Goal: Find specific page/section: Find specific page/section

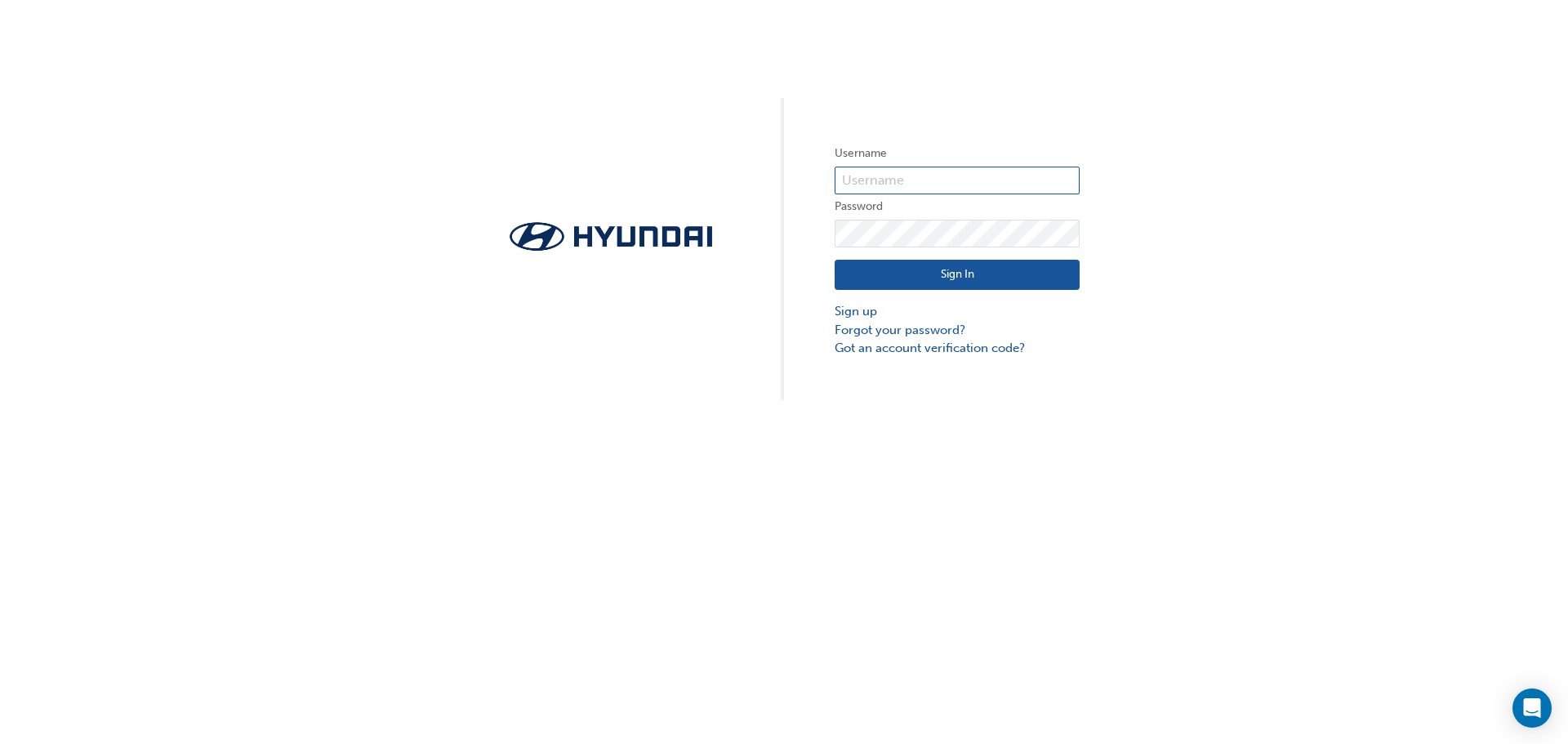
type input "12318"
click at [975, 274] on button "Sign In" at bounding box center [957, 275] width 245 height 31
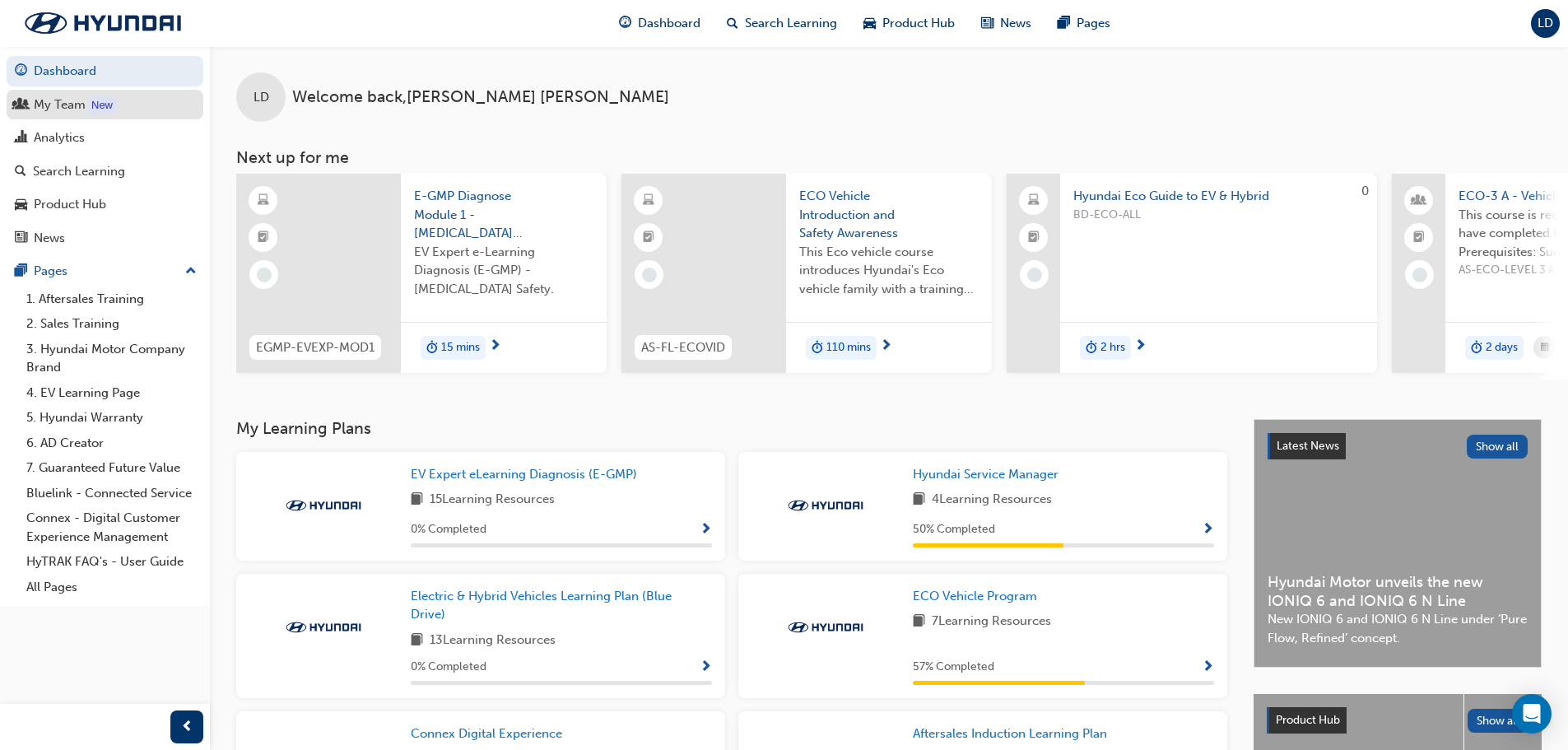
click at [142, 111] on div "My Team" at bounding box center [105, 105] width 180 height 21
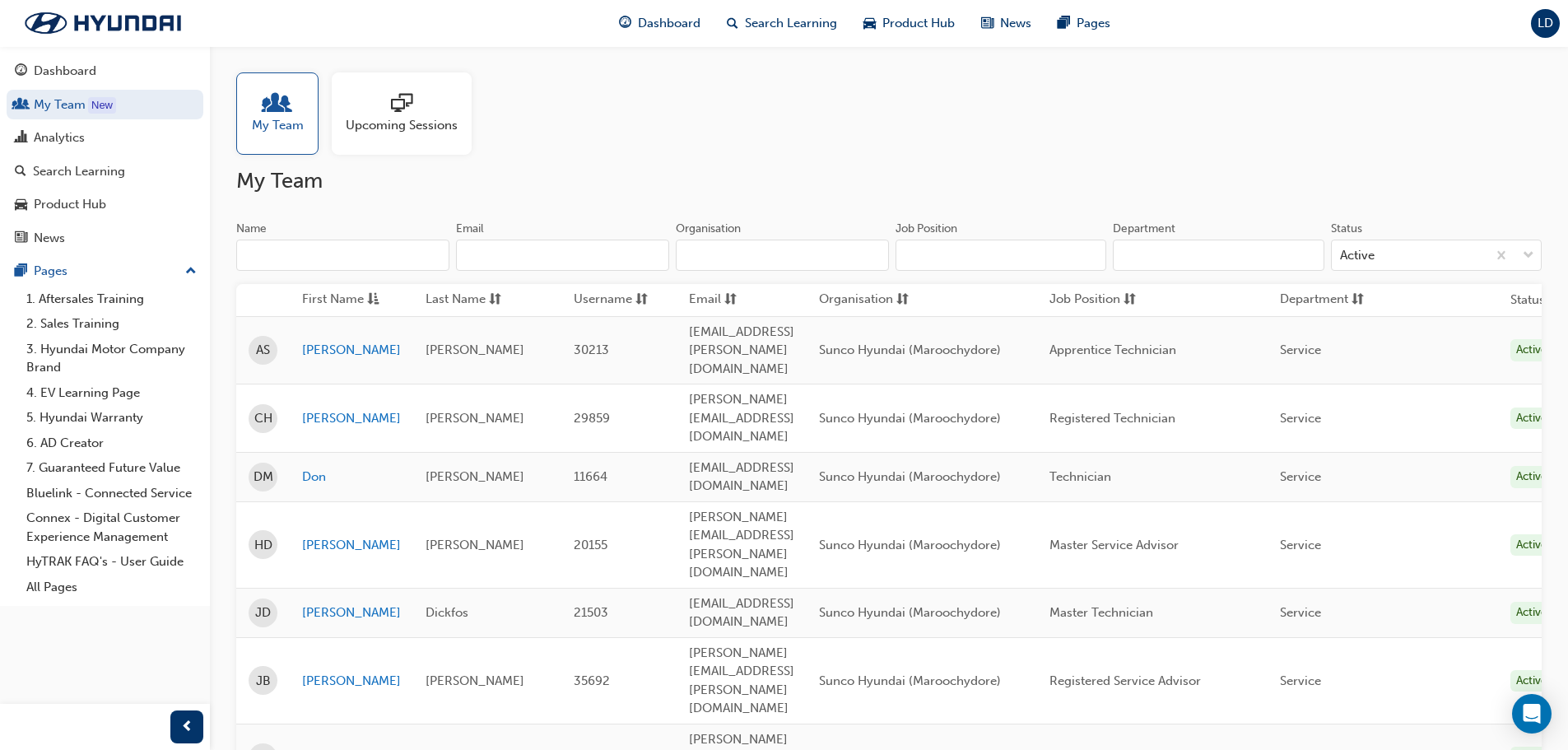
click at [287, 112] on span "people-icon" at bounding box center [277, 105] width 21 height 23
click at [1548, 28] on span "LD" at bounding box center [1545, 23] width 15 height 19
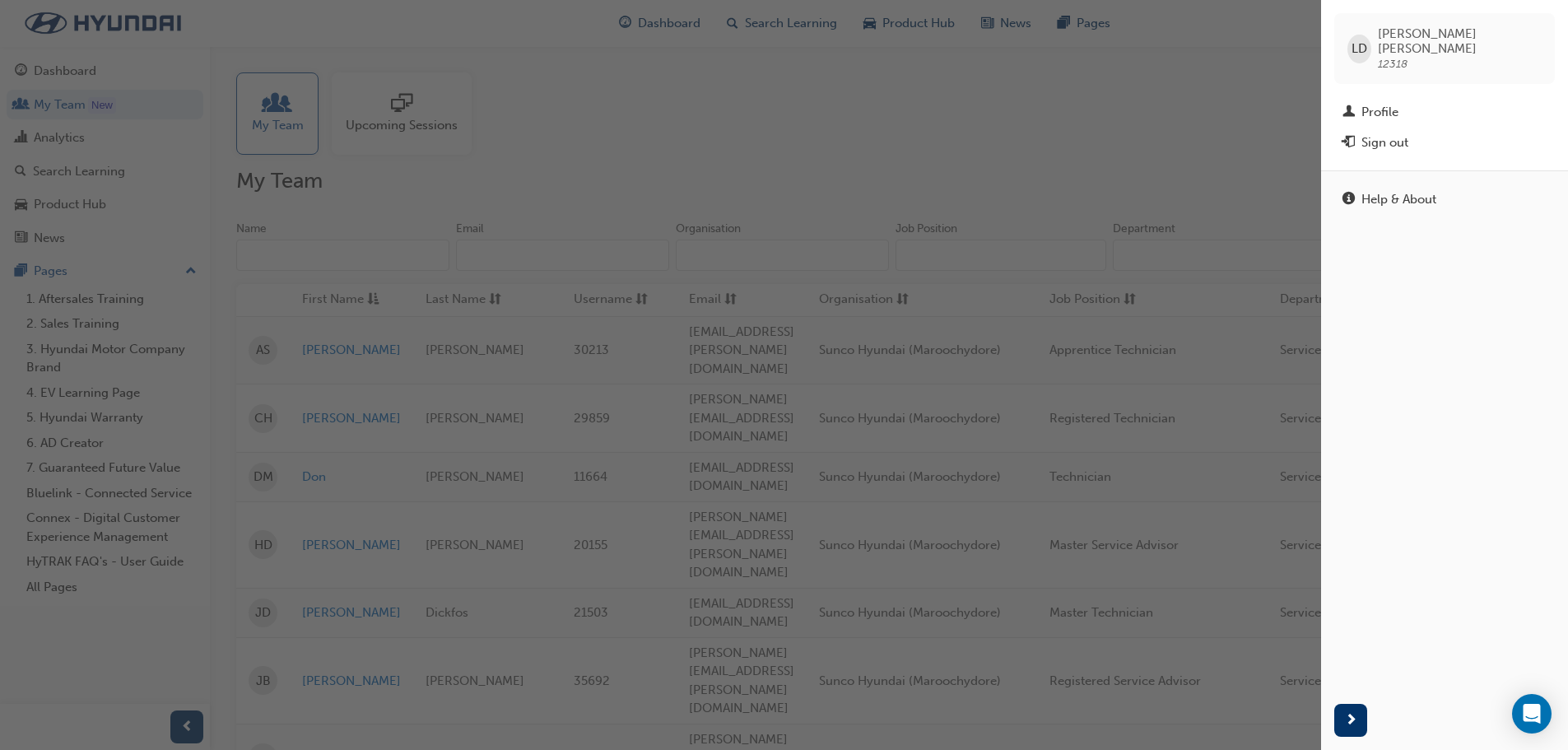
click at [1396, 32] on span "[PERSON_NAME]" at bounding box center [1459, 40] width 164 height 30
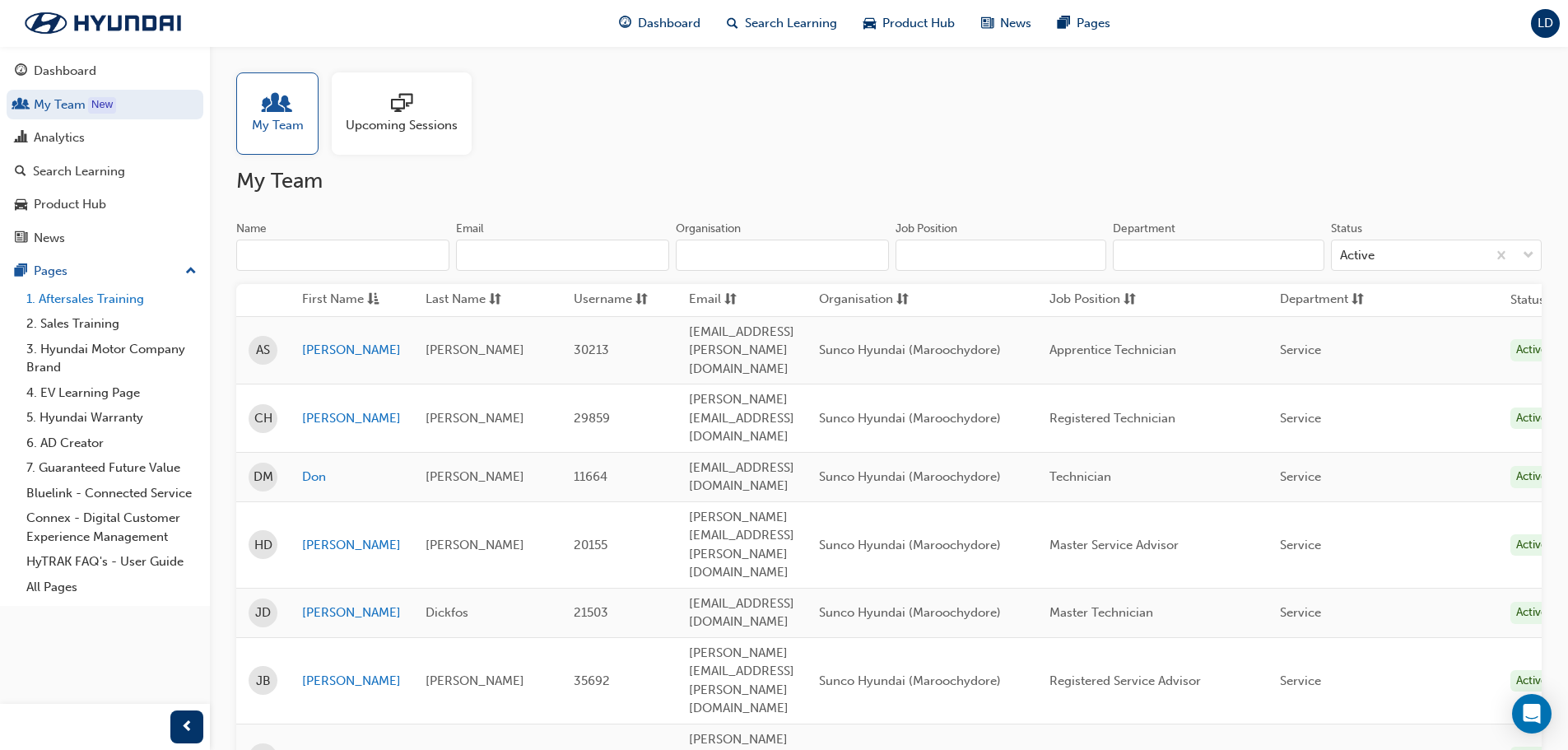
click at [81, 303] on link "1. Aftersales Training" at bounding box center [111, 299] width 183 height 26
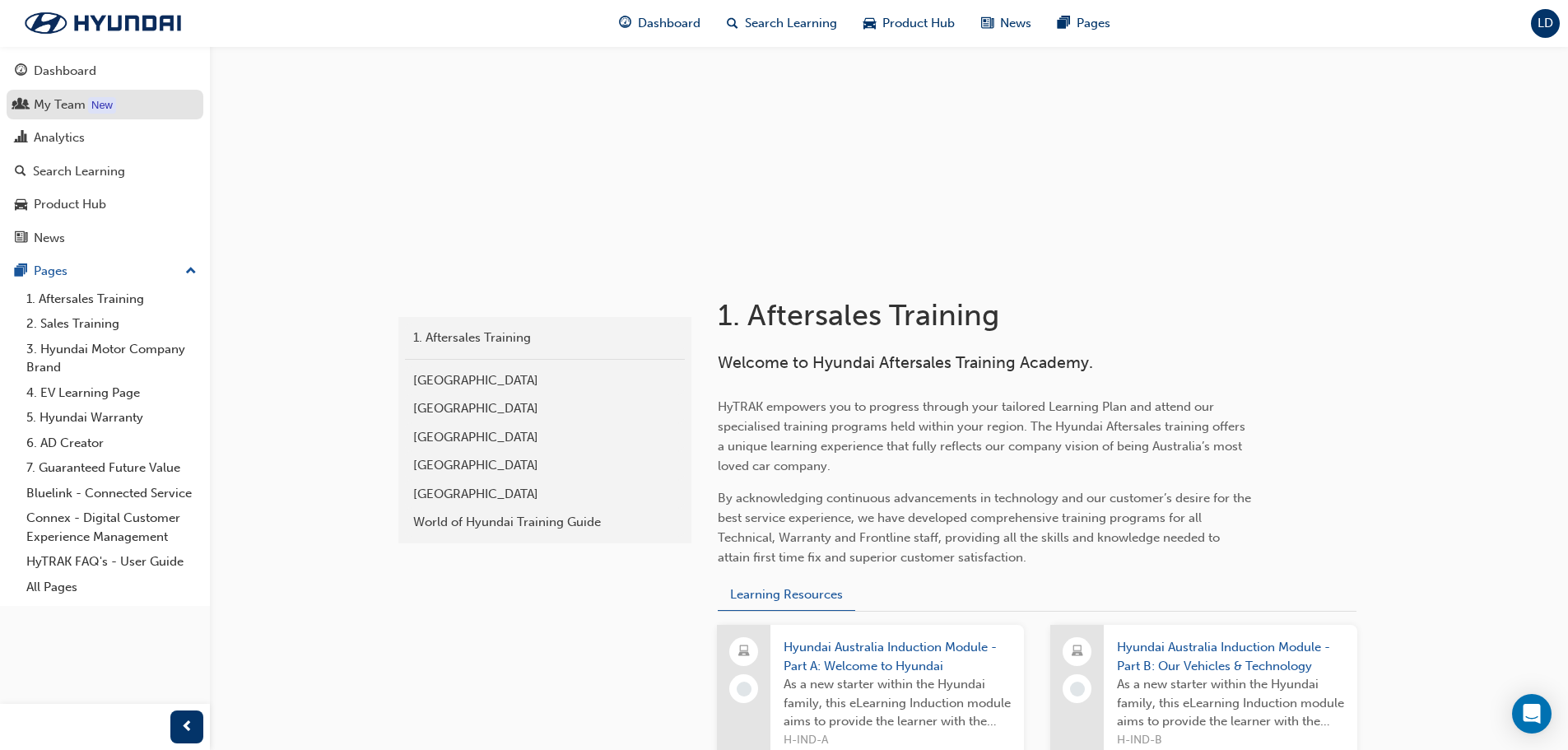
scroll to position [82, 0]
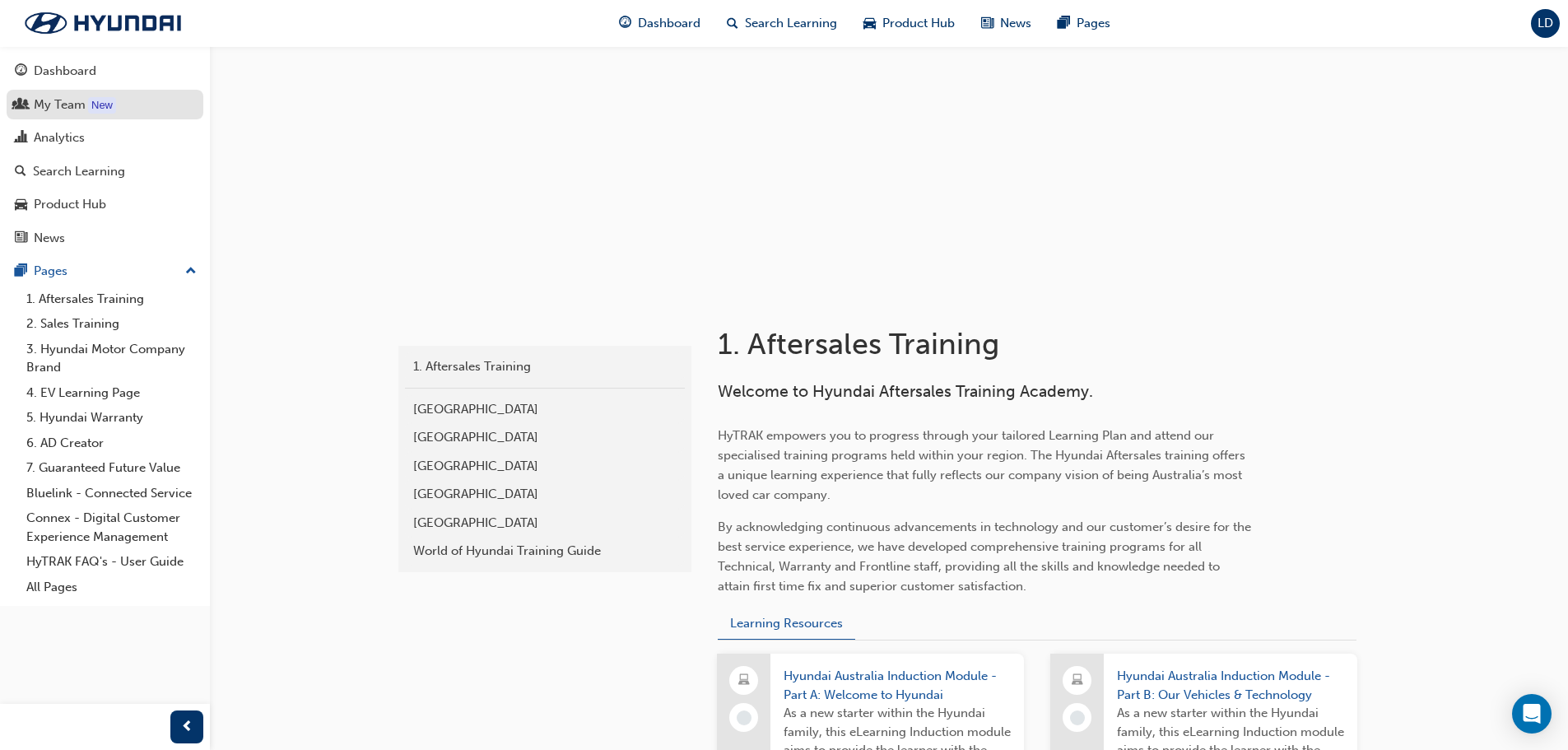
click at [91, 95] on div "My Team" at bounding box center [105, 105] width 180 height 21
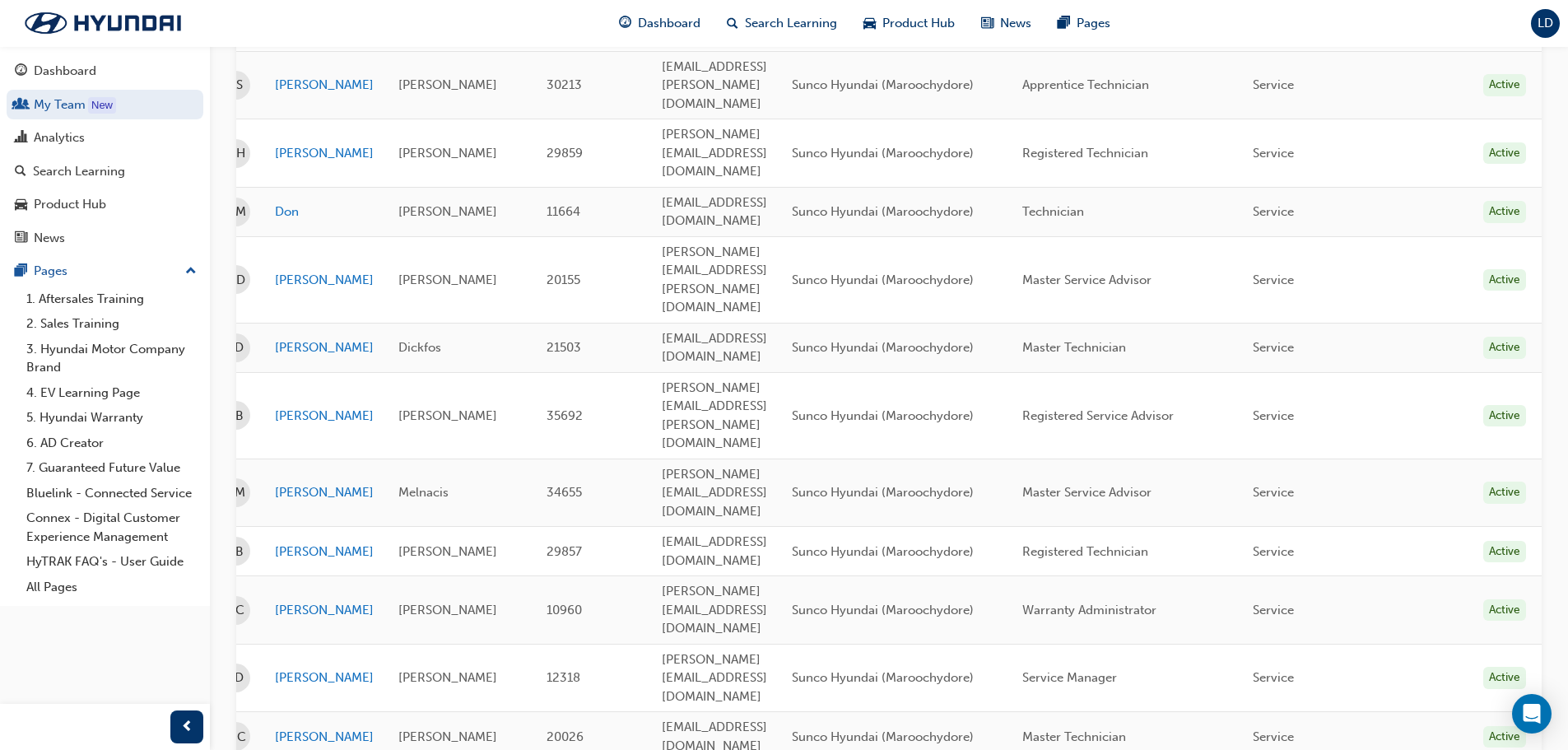
scroll to position [342, 0]
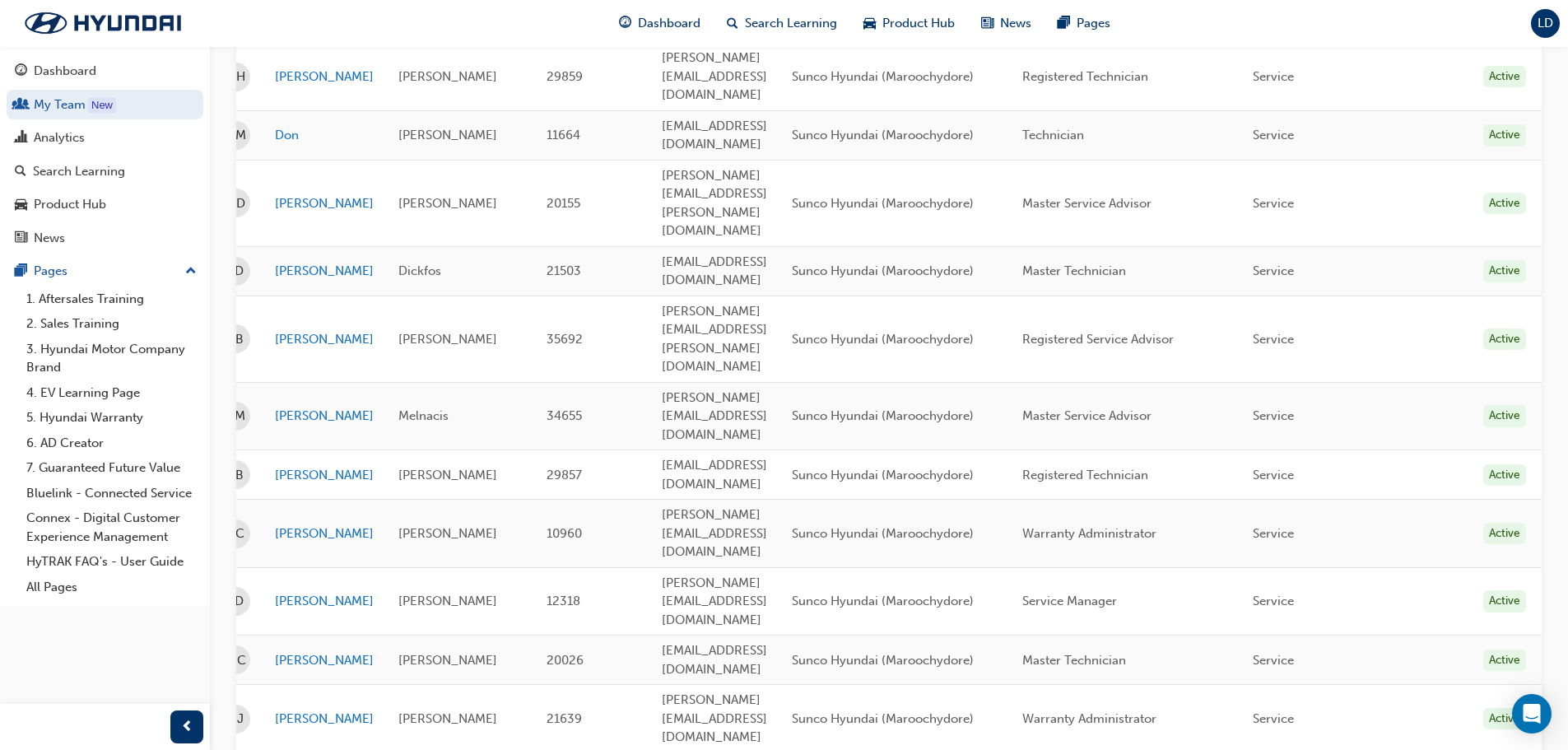
drag, startPoint x: 1363, startPoint y: 564, endPoint x: 1125, endPoint y: 567, distance: 238.0
click at [1125, 567] on div "Name Email Organisation Job Position Department Status Select status First Name…" at bounding box center [888, 388] width 1305 height 1018
